Goal: Task Accomplishment & Management: Manage account settings

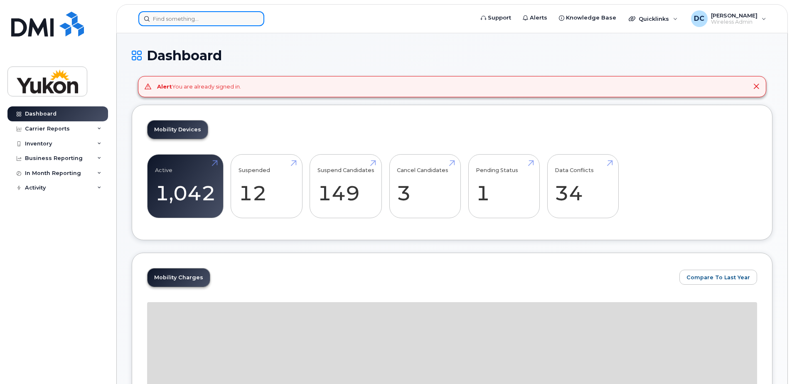
click at [201, 19] on input at bounding box center [201, 18] width 126 height 15
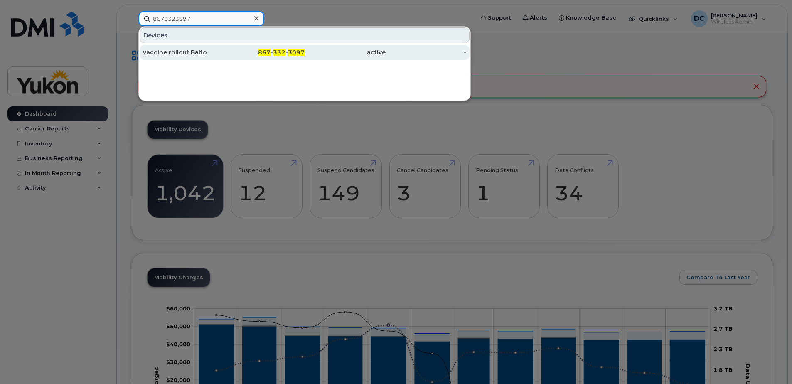
type input "8673323097"
click at [198, 57] on div "vaccine rollout Balto" at bounding box center [183, 52] width 81 height 15
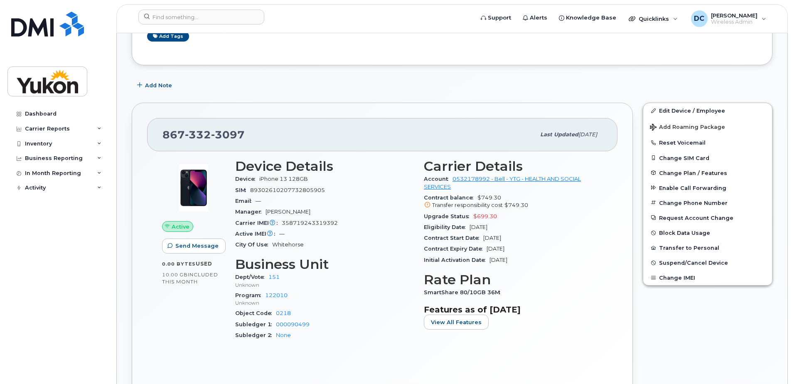
scroll to position [125, 0]
click at [662, 108] on link "Edit Device / Employee" at bounding box center [707, 110] width 129 height 15
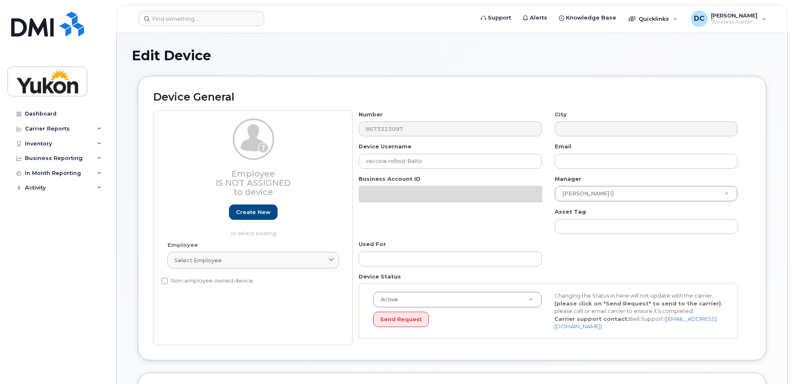
select select "33497702"
select select "33497282"
select select "33507478"
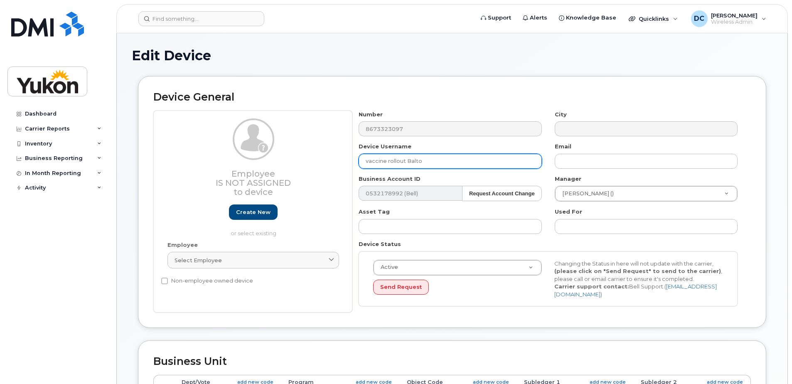
click at [447, 161] on input "vaccine rollout Balto" at bounding box center [450, 161] width 183 height 15
type input "v"
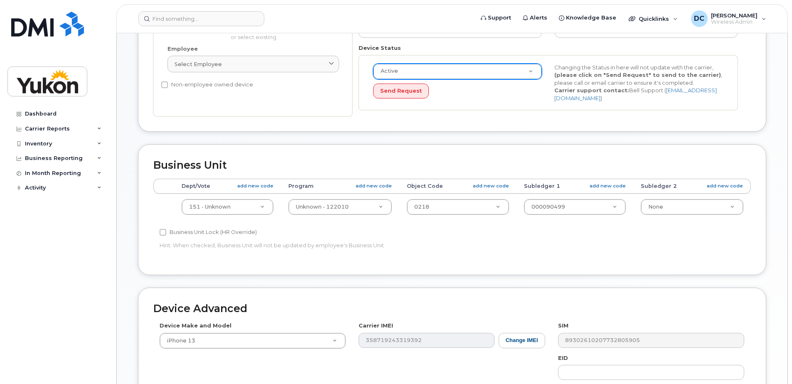
scroll to position [208, 0]
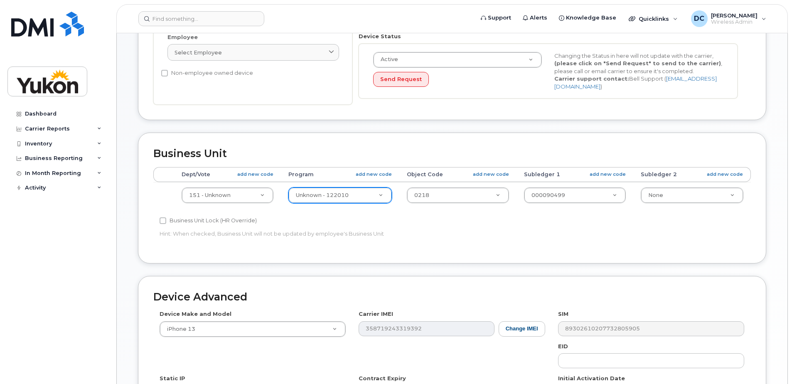
type input "Harmanpreet Kaur"
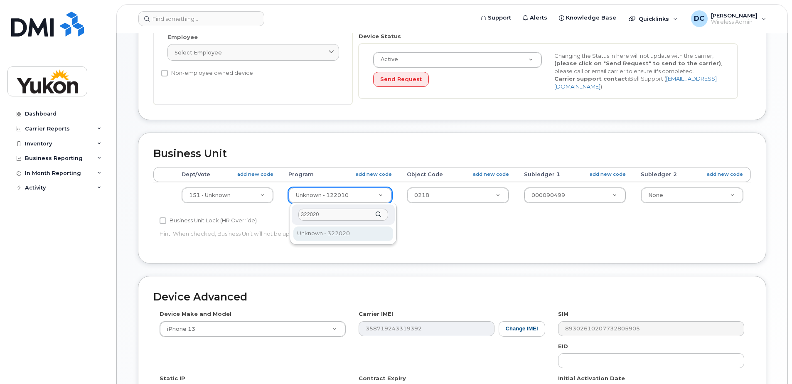
type input "322020"
type input "33692261"
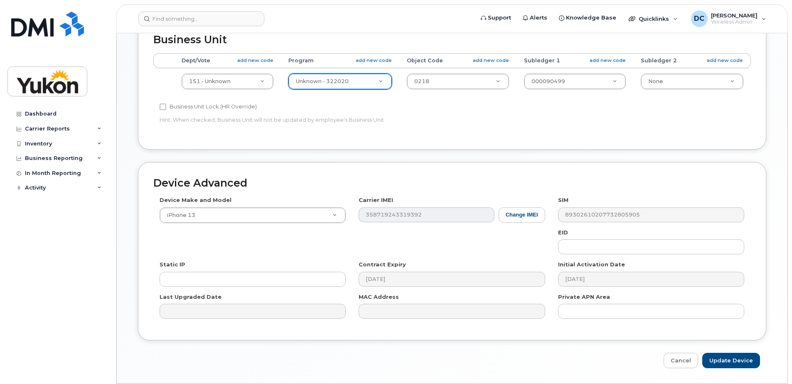
scroll to position [347, 0]
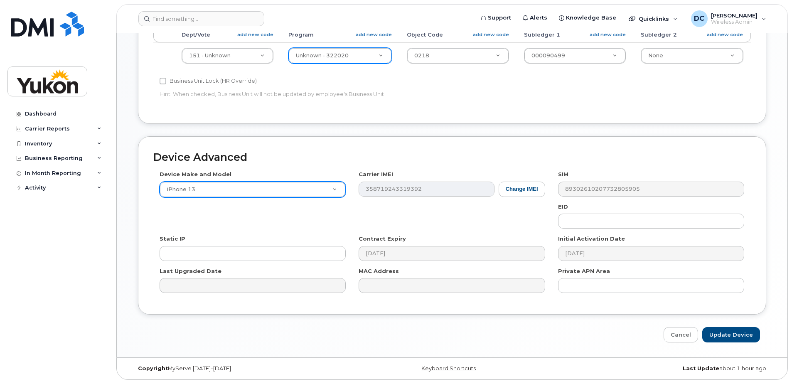
click at [341, 191] on div "Device Make and Model iPhone 13 Android TCL 502 Watch Apple Watch S9 41mm Andro…" at bounding box center [451, 234] width 597 height 129
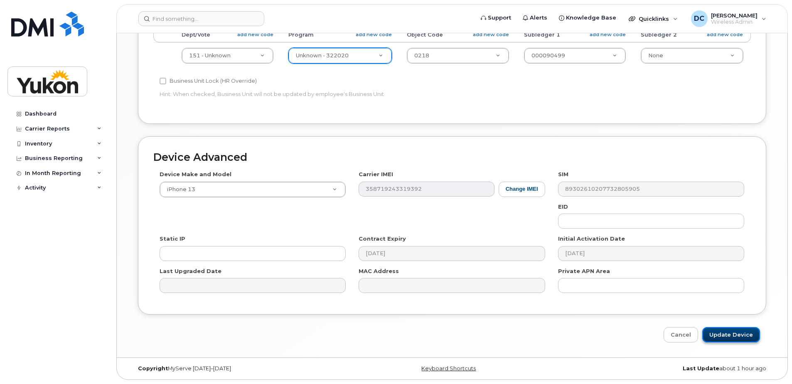
click at [730, 337] on input "Update Device" at bounding box center [731, 334] width 58 height 15
type input "Saving..."
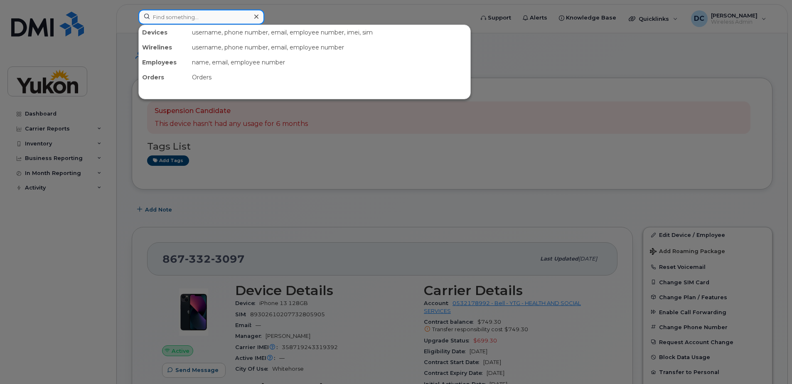
click at [182, 13] on input at bounding box center [201, 17] width 126 height 15
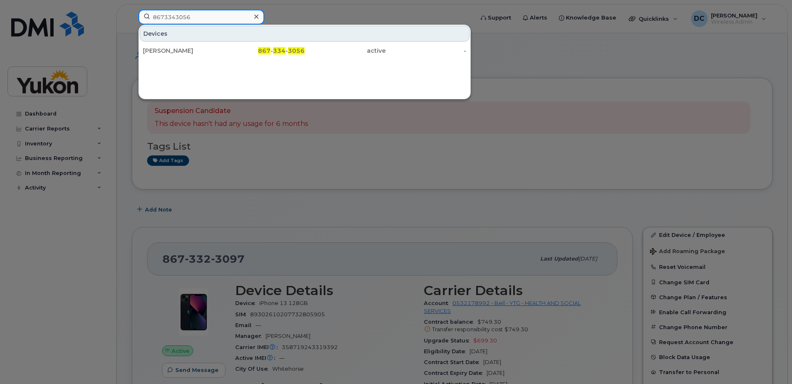
type input "8673343056"
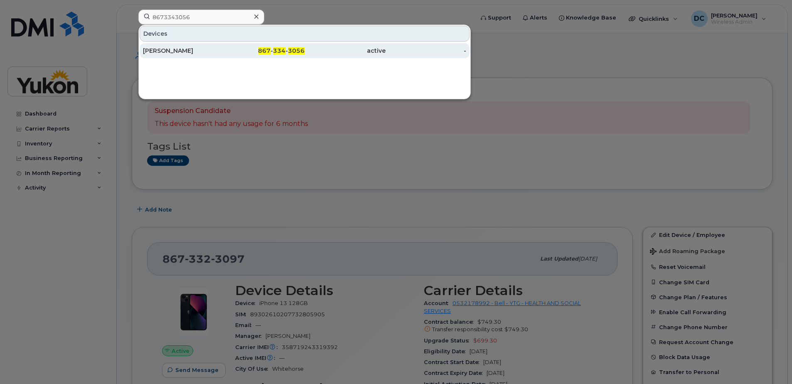
click at [184, 51] on div "Justin Wallace" at bounding box center [183, 51] width 81 height 8
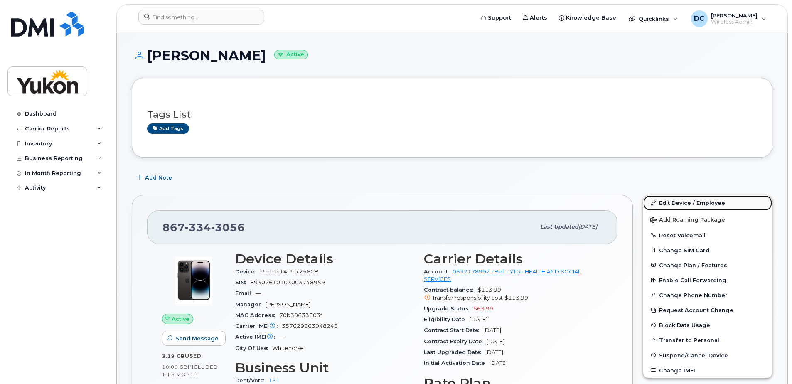
click at [675, 201] on link "Edit Device / Employee" at bounding box center [707, 202] width 129 height 15
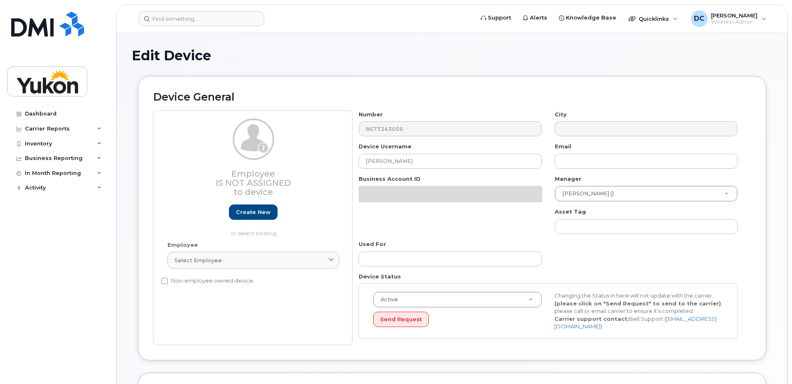
select select "33497702"
select select "33497282"
select select "33507478"
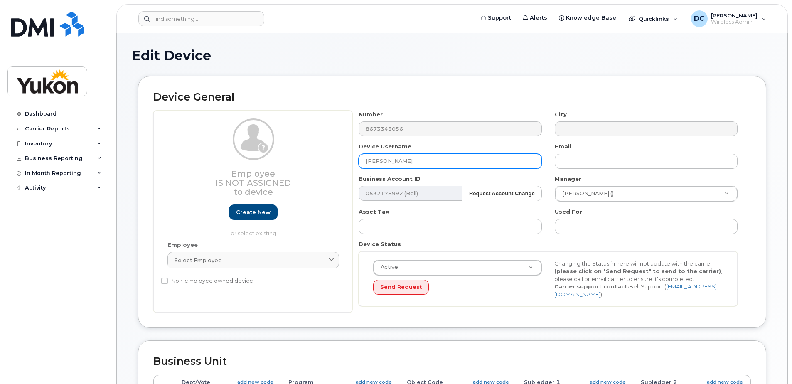
click at [459, 160] on input "Justin Wallace" at bounding box center [450, 161] width 183 height 15
type input "J"
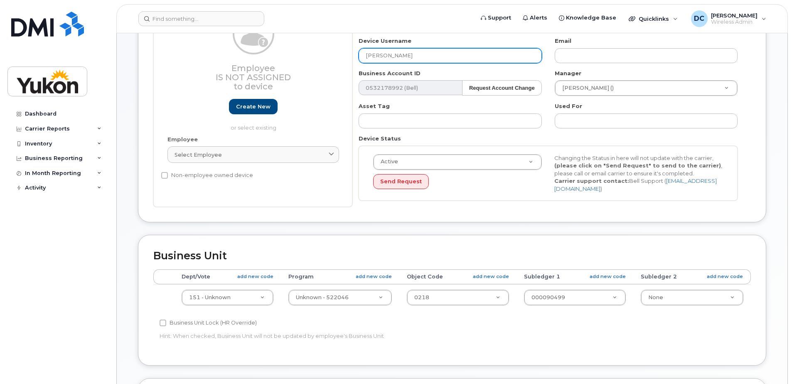
scroll to position [125, 0]
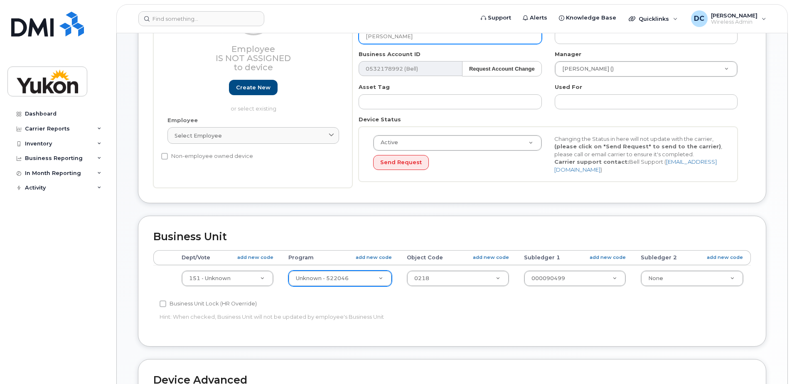
type input "[PERSON_NAME]"
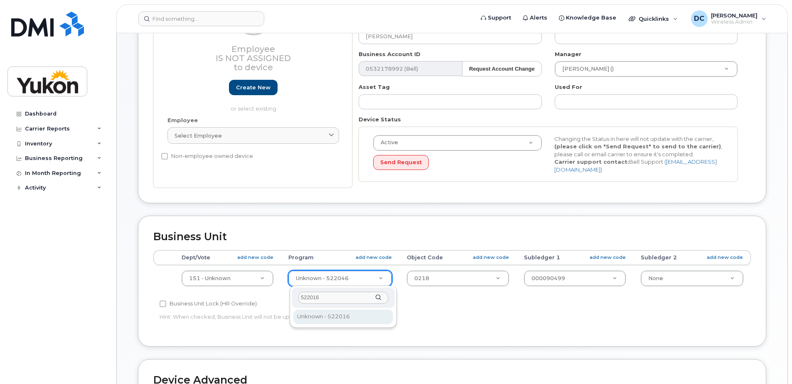
type input "522016"
type input "33692251"
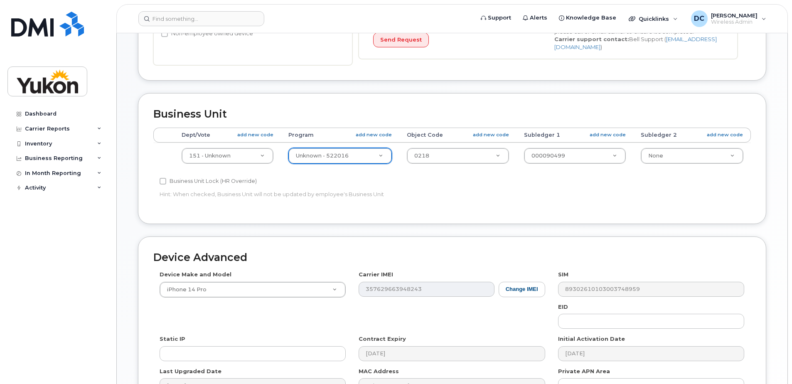
scroll to position [249, 0]
click at [470, 226] on div "Business Unit Accounting Categories Rules Dept/Vote add new code Program add ne…" at bounding box center [452, 162] width 641 height 143
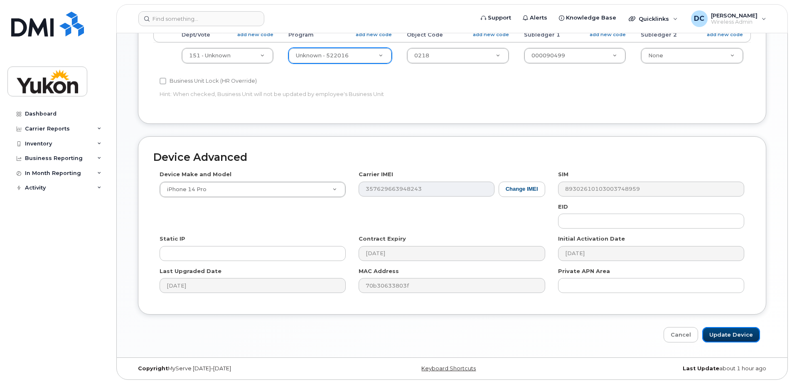
drag, startPoint x: 733, startPoint y: 334, endPoint x: 680, endPoint y: 322, distance: 54.4
click at [733, 334] on input "Update Device" at bounding box center [731, 334] width 58 height 15
type input "Saving..."
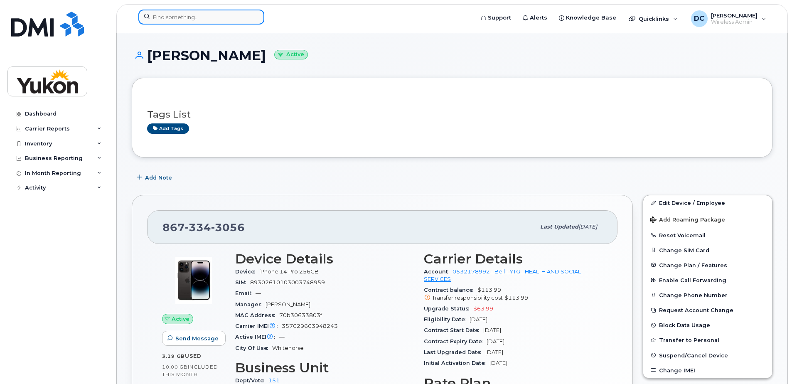
click at [193, 19] on input at bounding box center [201, 17] width 126 height 15
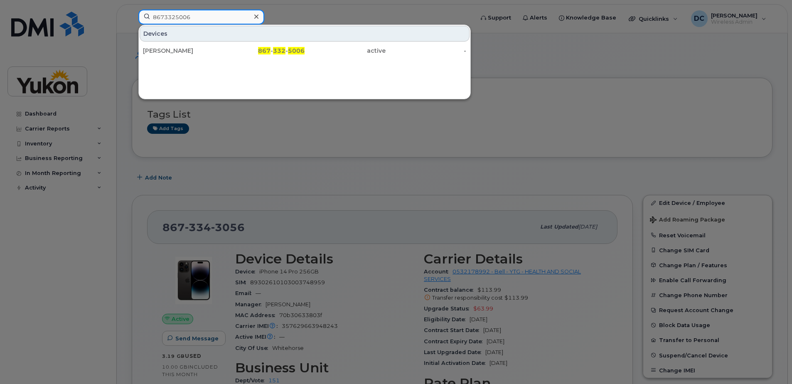
click at [214, 16] on input "8673325006" at bounding box center [201, 17] width 126 height 15
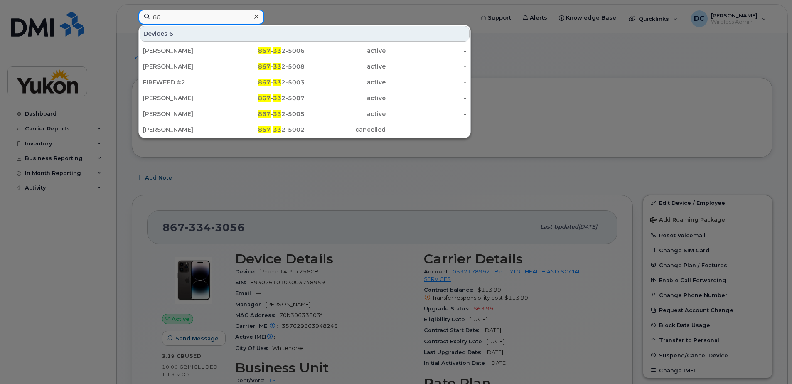
type input "8"
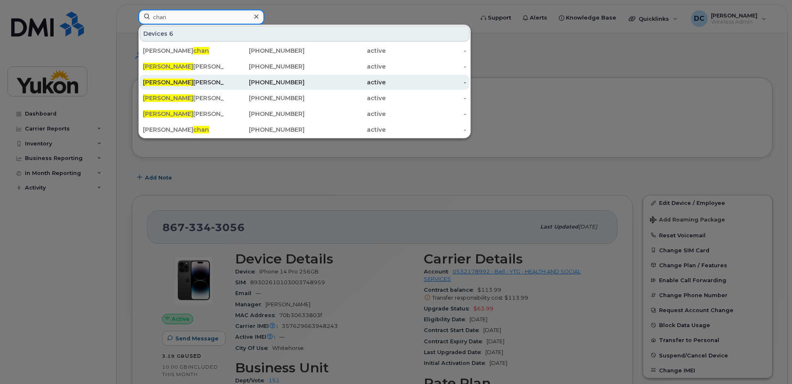
type input "Chanhoi"
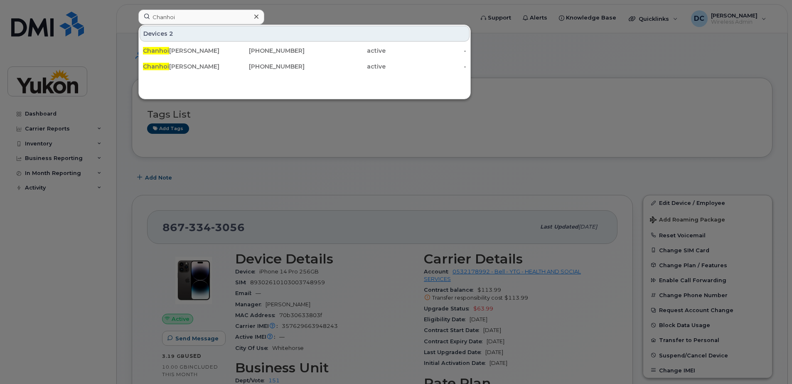
click at [212, 51] on div "Chanhoi Kim" at bounding box center [183, 51] width 81 height 8
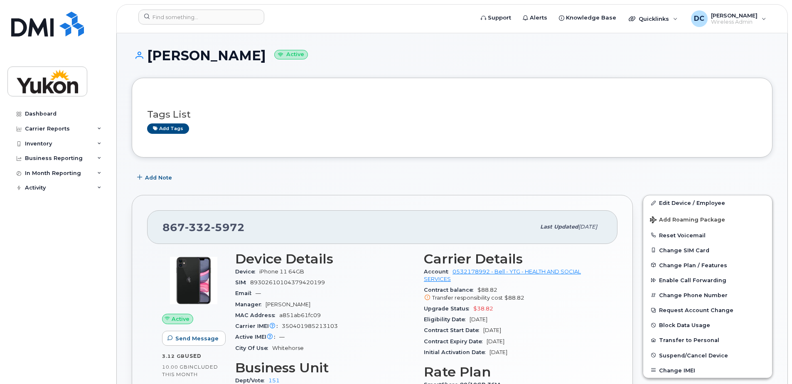
scroll to position [42, 0]
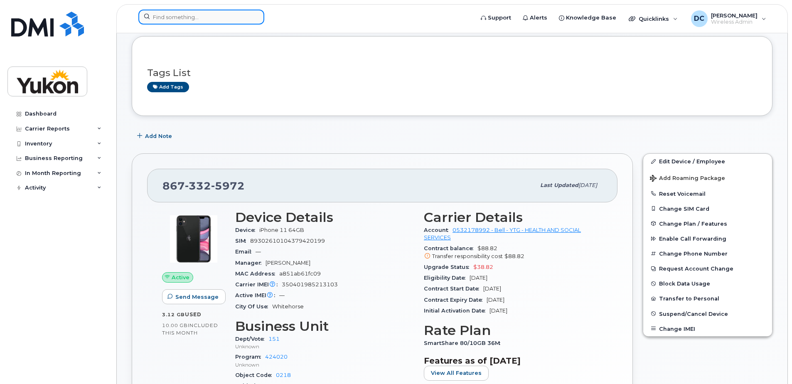
click at [173, 17] on input at bounding box center [201, 17] width 126 height 15
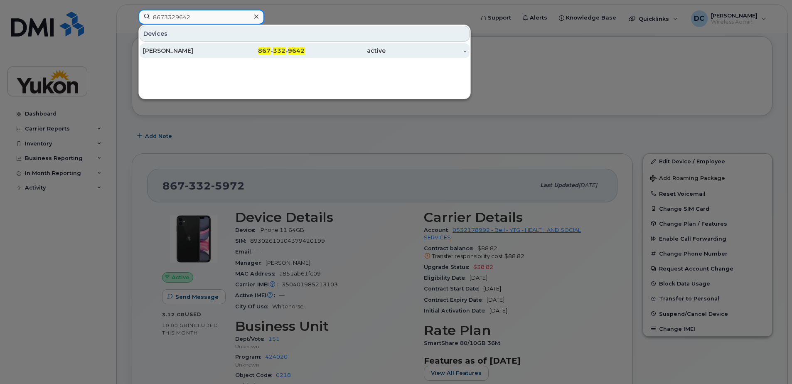
type input "8673329642"
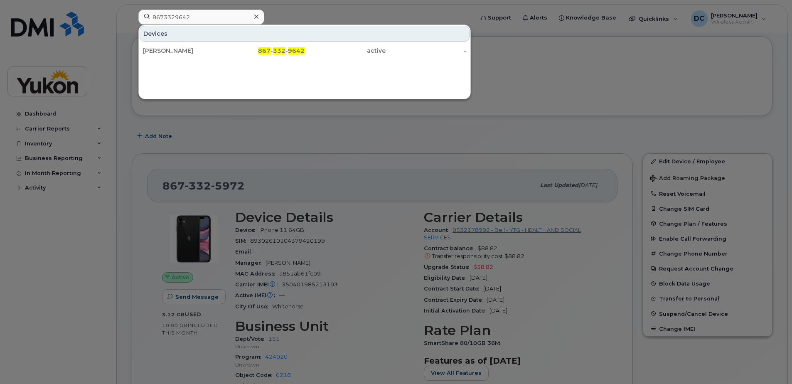
drag, startPoint x: 177, startPoint y: 47, endPoint x: 275, endPoint y: 121, distance: 122.6
click at [177, 47] on div "Tara Kirby" at bounding box center [183, 51] width 81 height 8
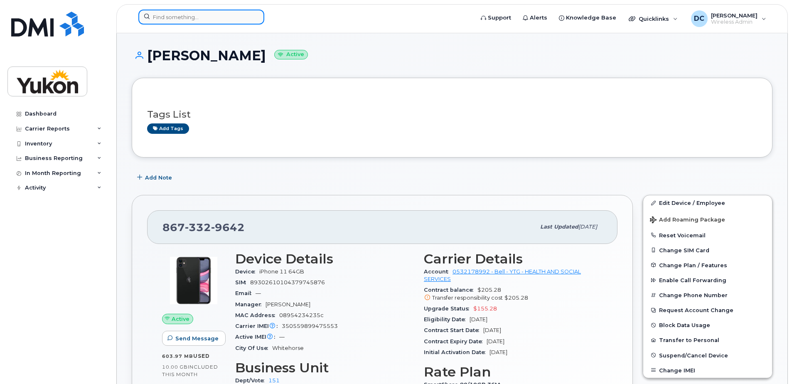
click at [186, 19] on input at bounding box center [201, 17] width 126 height 15
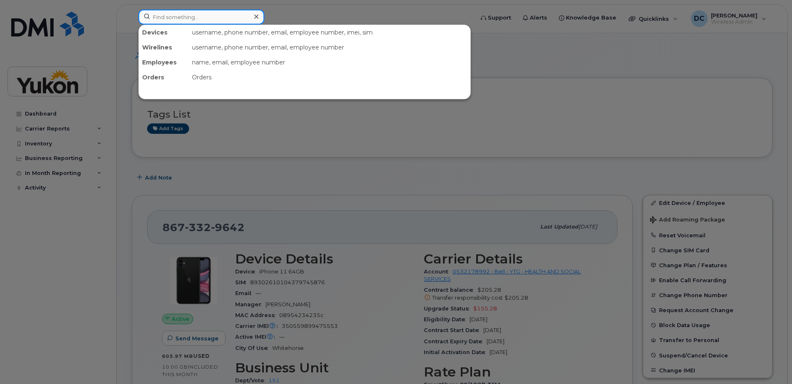
paste input "867-332-3263"
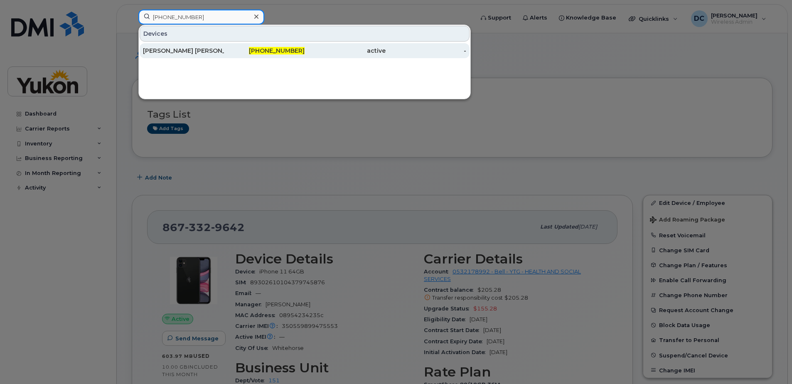
type input "867-332-3263"
click at [194, 54] on div "[PERSON_NAME] [PERSON_NAME]" at bounding box center [183, 51] width 81 height 8
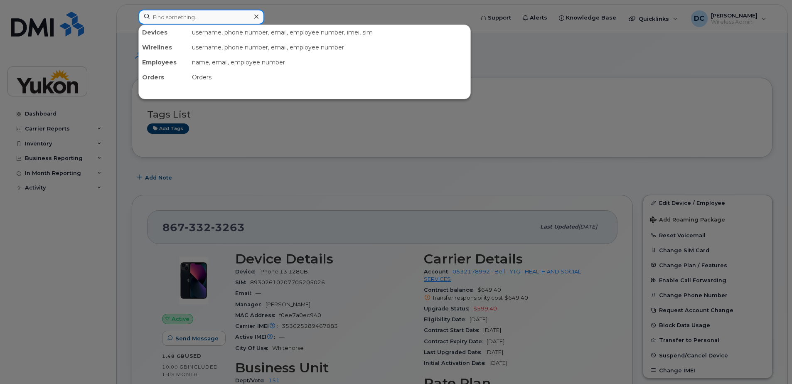
click at [192, 17] on input at bounding box center [201, 17] width 126 height 15
click at [202, 20] on input at bounding box center [201, 17] width 126 height 15
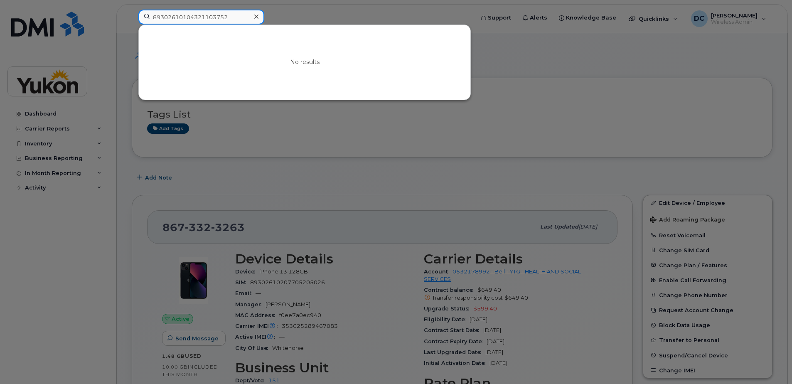
drag, startPoint x: 233, startPoint y: 18, endPoint x: 81, endPoint y: 32, distance: 152.7
click at [132, 28] on div "89302610104321103752 No results" at bounding box center [303, 19] width 343 height 18
type input "89302610104321103752"
